Goal: Task Accomplishment & Management: Use online tool/utility

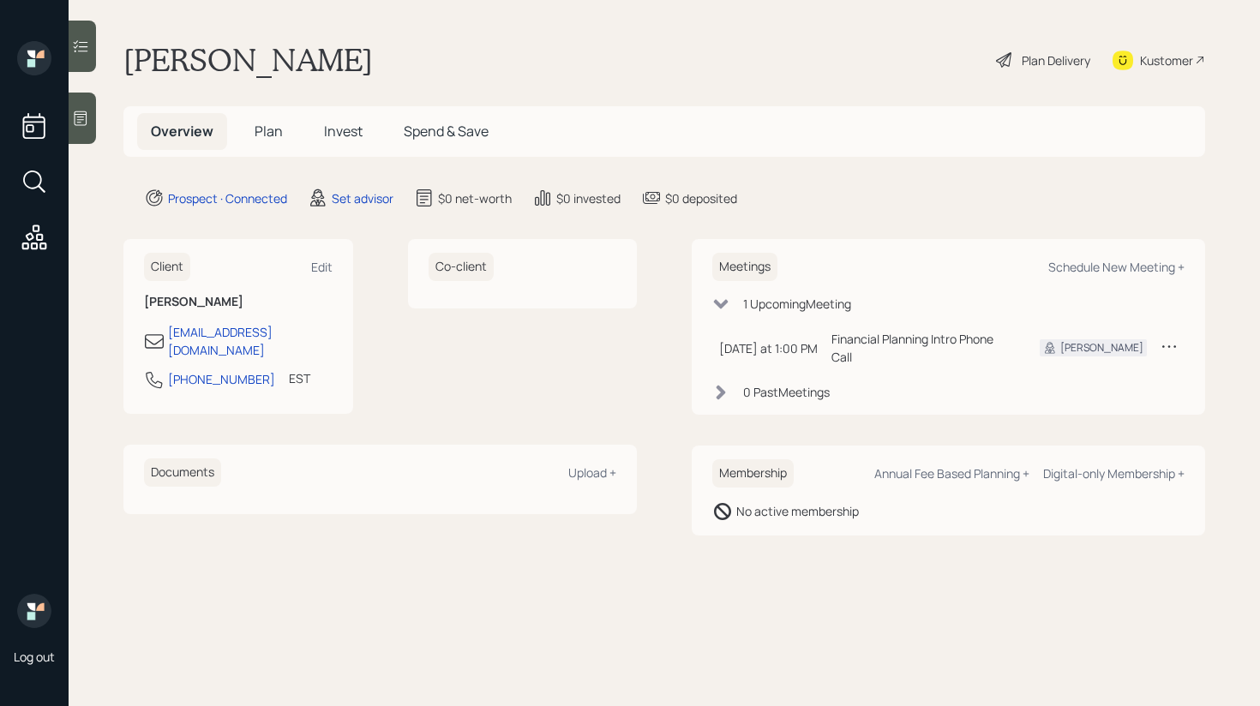
click at [473, 274] on h6 "Co-client" at bounding box center [461, 267] width 65 height 28
click at [472, 342] on div "Co-client" at bounding box center [523, 326] width 230 height 175
click at [480, 270] on h6 "Co-client" at bounding box center [461, 267] width 65 height 28
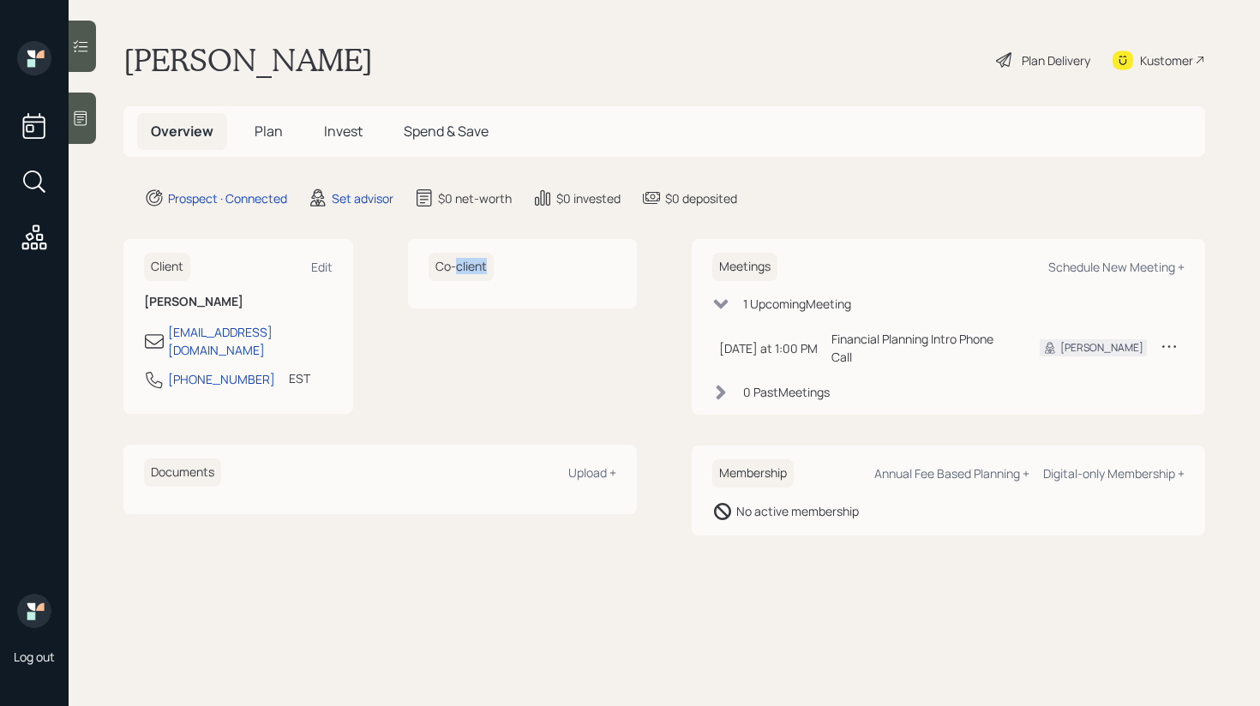
click at [480, 270] on h6 "Co-client" at bounding box center [461, 267] width 65 height 28
click at [505, 414] on div "Client Edit [PERSON_NAME] [EMAIL_ADDRESS][DOMAIN_NAME] [PHONE_NUMBER] EST Curre…" at bounding box center [380, 376] width 514 height 274
click at [1069, 271] on div "Schedule New Meeting +" at bounding box center [1117, 267] width 136 height 16
select select "round-[PERSON_NAME]"
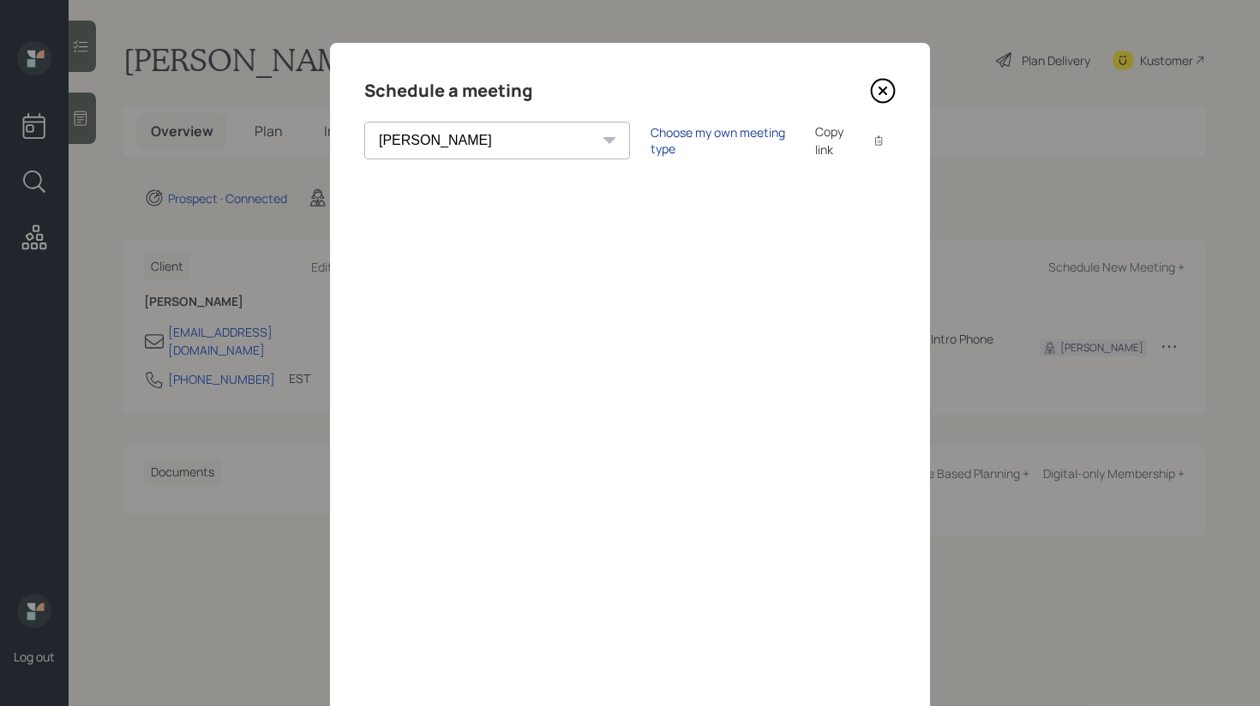
click at [651, 142] on div "Choose my own meeting type" at bounding box center [723, 140] width 144 height 33
click at [899, 81] on div "Schedule a meeting [PERSON_NAME] [PERSON_NAME] [PERSON_NAME] [PERSON_NAME] [PER…" at bounding box center [630, 386] width 600 height 686
click at [879, 85] on icon at bounding box center [883, 91] width 26 height 26
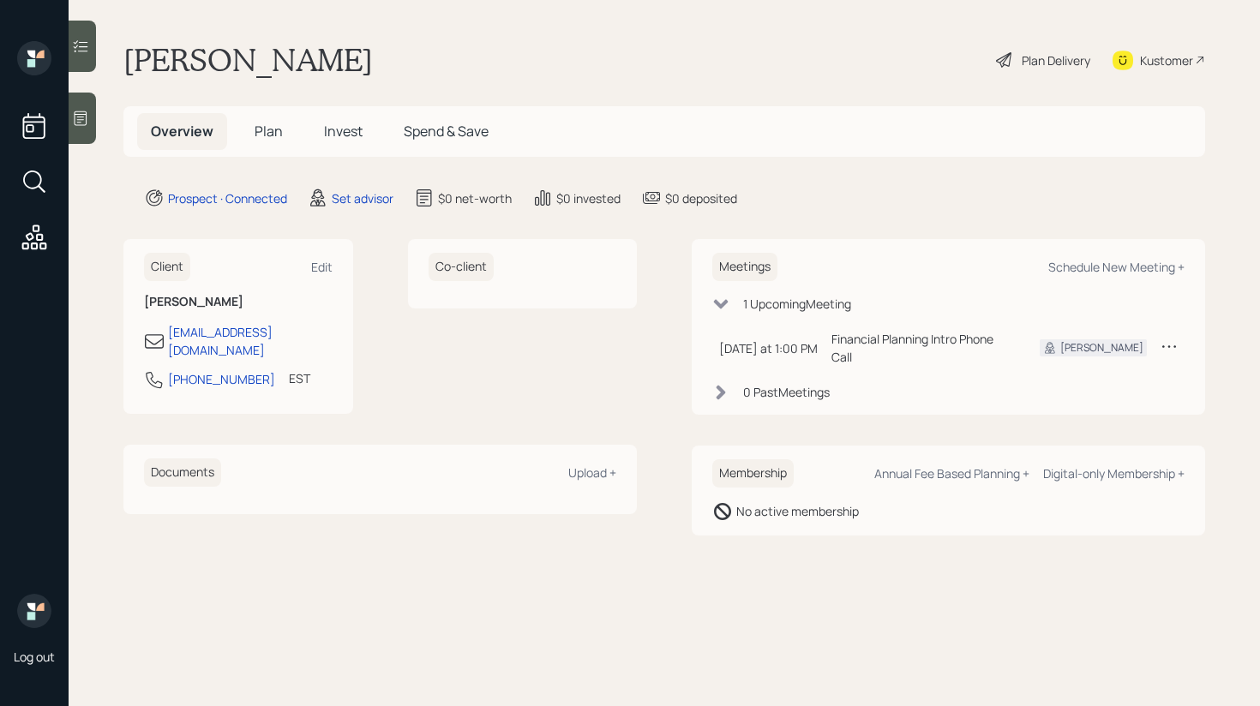
click at [98, 117] on main "[PERSON_NAME] Delivery Kustomer Overview Plan Invest Spend & Save Prospect · Co…" at bounding box center [665, 353] width 1192 height 706
click at [84, 117] on icon at bounding box center [80, 118] width 17 height 17
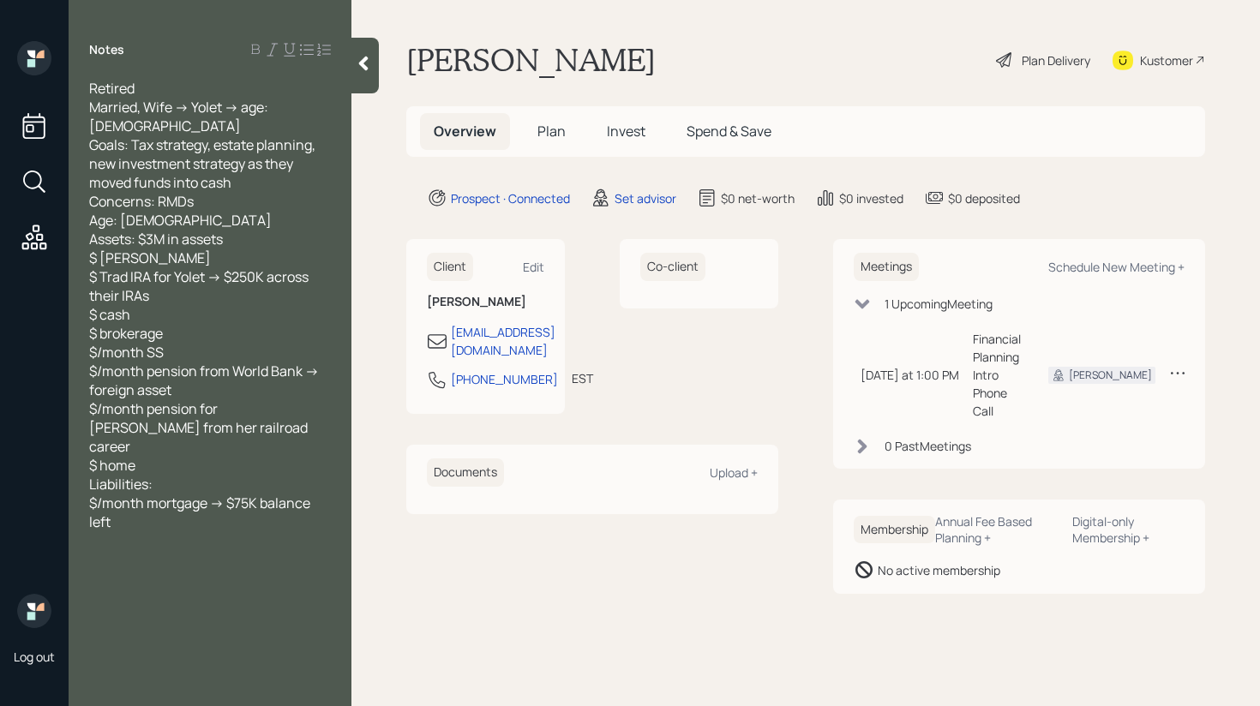
click at [364, 75] on div at bounding box center [365, 66] width 27 height 56
